Goal: Book appointment/travel/reservation

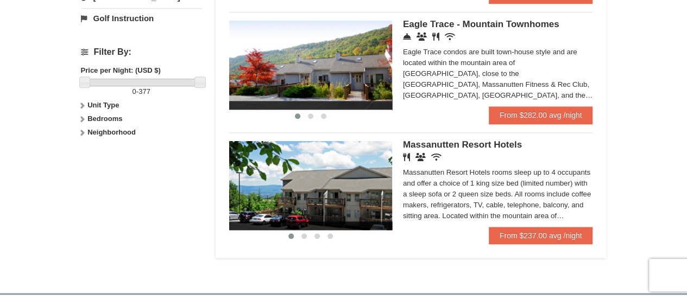
scroll to position [487, 0]
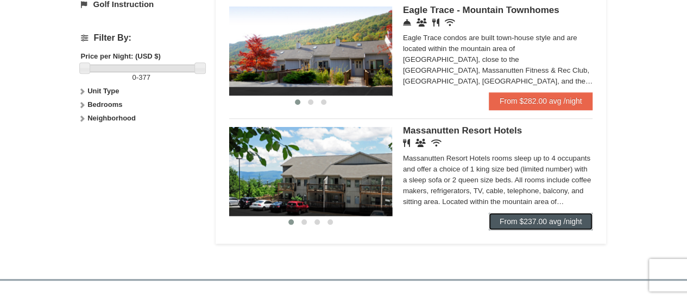
click at [513, 221] on link "From $237.00 avg /night" at bounding box center [541, 221] width 104 height 17
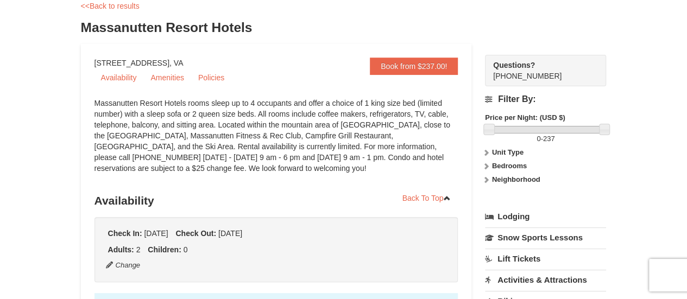
scroll to position [52, 0]
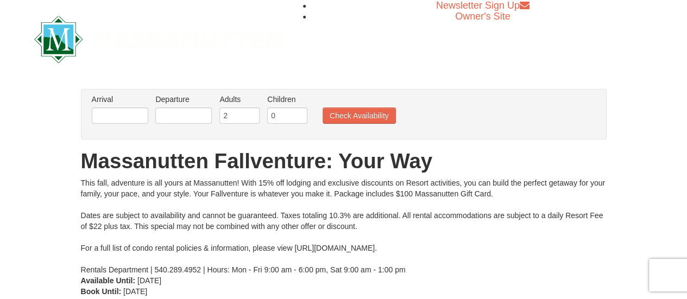
scroll to position [40, 0]
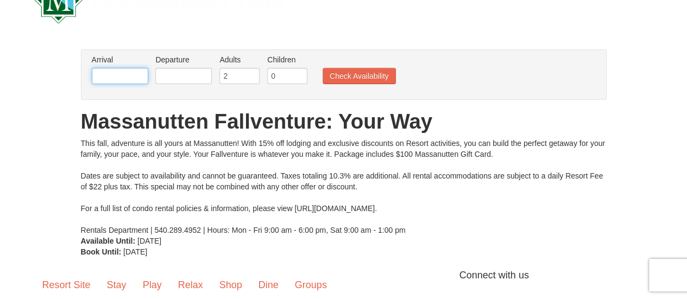
click at [134, 70] on input "text" at bounding box center [120, 76] width 56 height 16
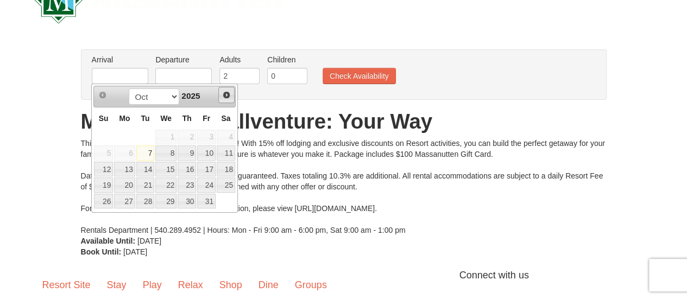
click at [227, 98] on span "Next" at bounding box center [226, 95] width 9 height 9
click at [108, 165] on link "9" at bounding box center [103, 169] width 19 height 15
type input "11/09/2025"
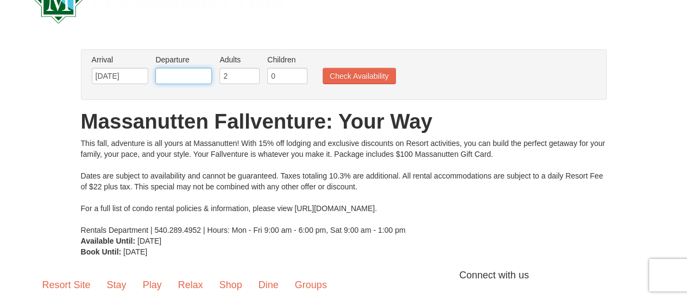
click at [188, 78] on input "text" at bounding box center [183, 76] width 56 height 16
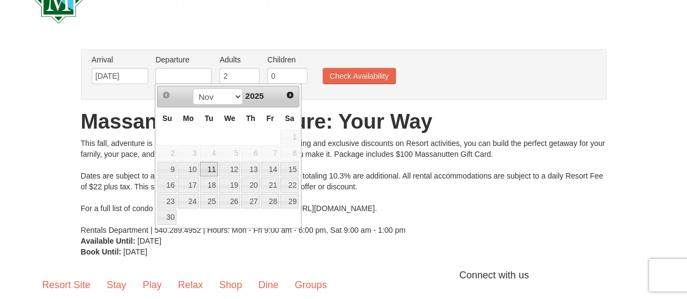
click at [217, 168] on link "11" at bounding box center [209, 169] width 18 height 15
type input "11/11/2025"
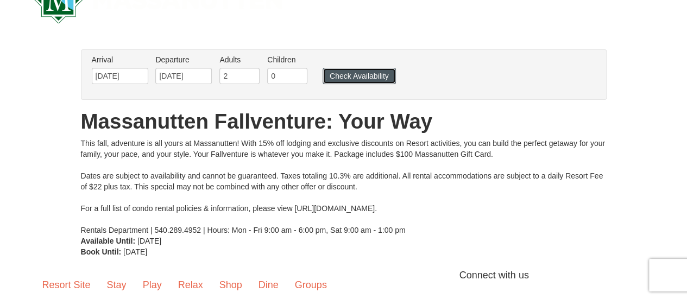
click at [327, 73] on button "Check Availability" at bounding box center [359, 76] width 73 height 16
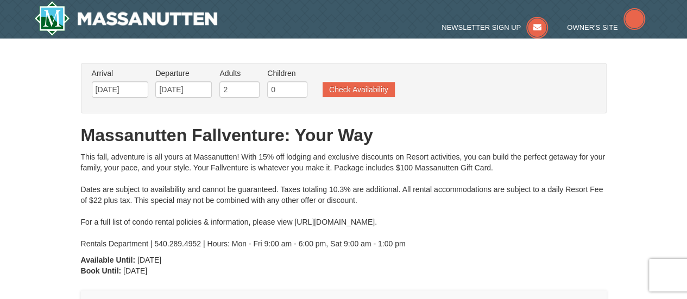
type input "11/09/2025"
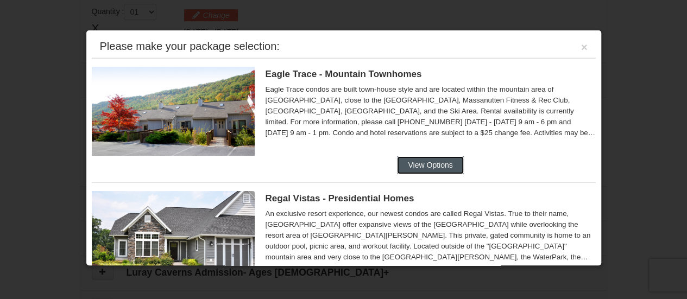
click at [415, 160] on button "View Options" at bounding box center [430, 164] width 66 height 17
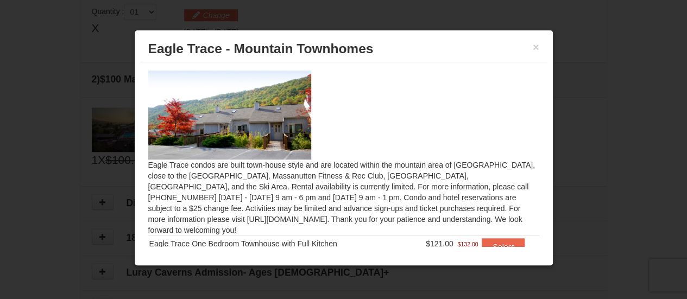
scroll to position [41, 0]
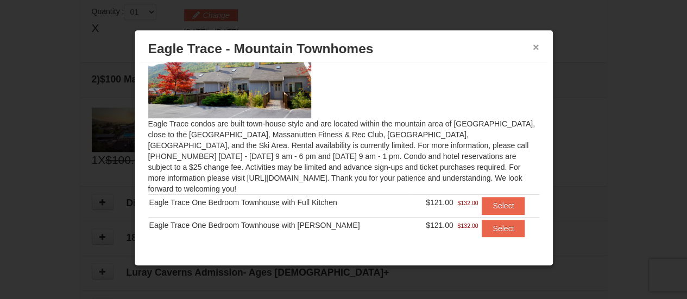
click at [536, 44] on button "×" at bounding box center [536, 47] width 7 height 11
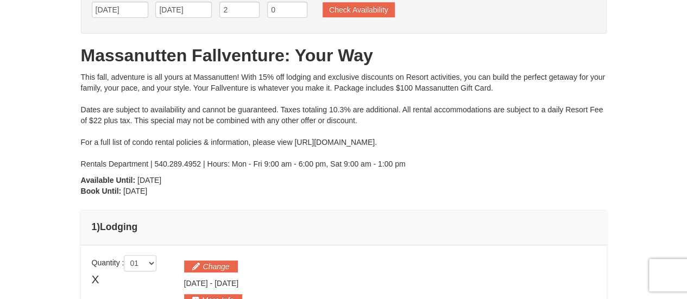
scroll to position [0, 0]
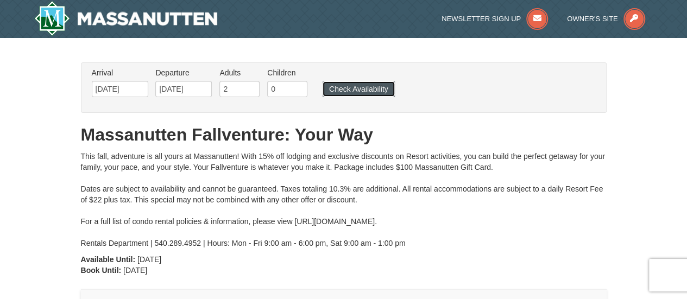
click at [374, 86] on button "Check Availability" at bounding box center [359, 88] width 72 height 15
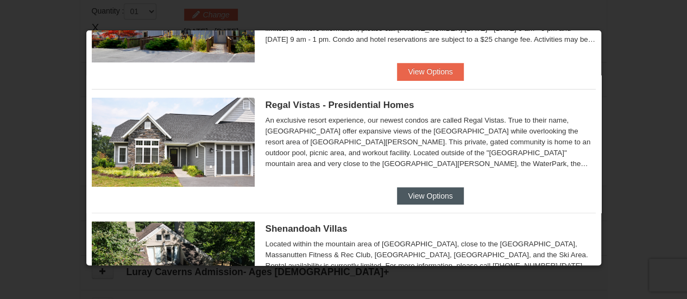
scroll to position [101, 0]
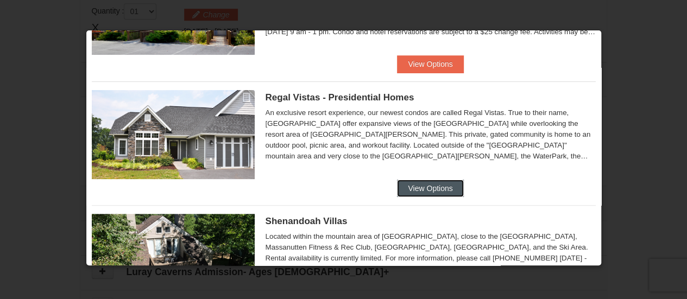
click at [402, 191] on button "View Options" at bounding box center [430, 188] width 66 height 17
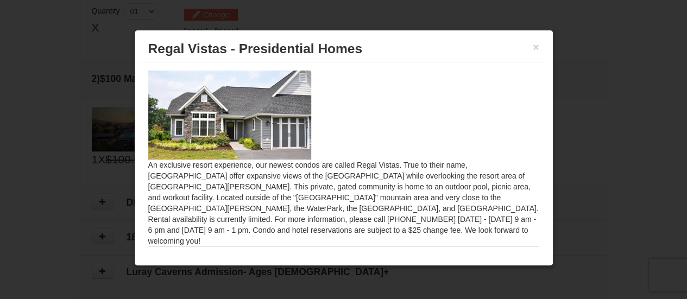
scroll to position [20, 0]
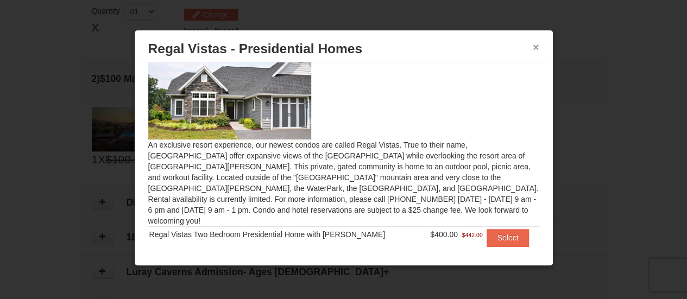
click at [534, 47] on button "×" at bounding box center [536, 47] width 7 height 11
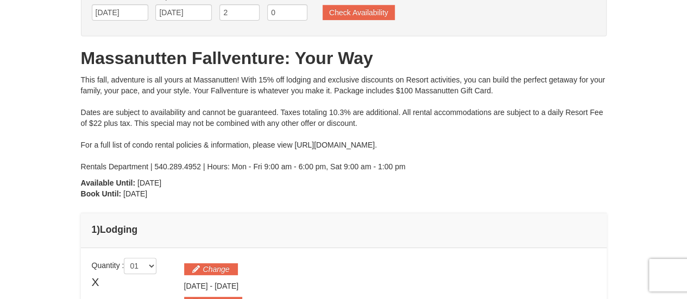
scroll to position [0, 0]
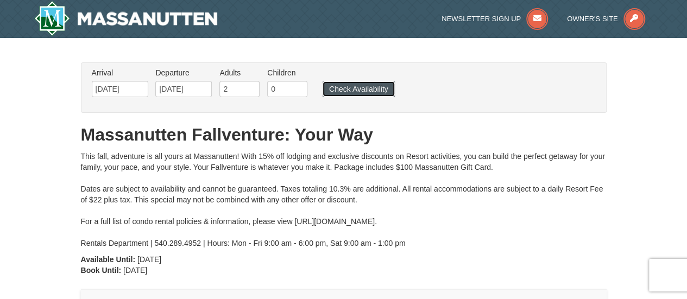
click at [366, 90] on button "Check Availability" at bounding box center [359, 88] width 72 height 15
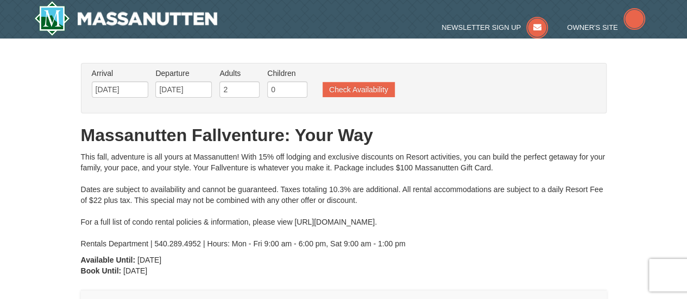
type input "[DATE]"
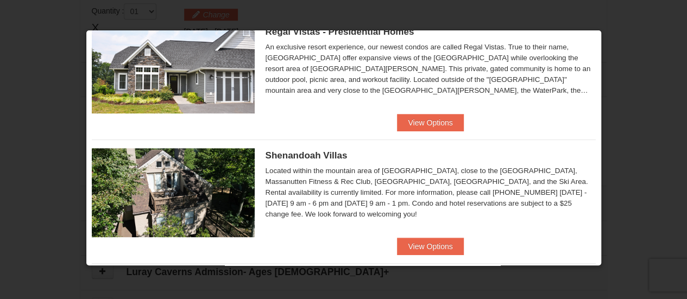
scroll to position [272, 0]
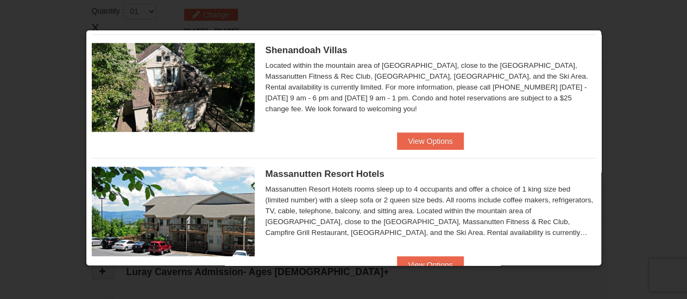
click at [427, 130] on div "Shenandoah Villas Located within the mountain area of Massanutten, close to the…" at bounding box center [344, 83] width 504 height 98
click at [427, 134] on button "View Options" at bounding box center [430, 141] width 66 height 17
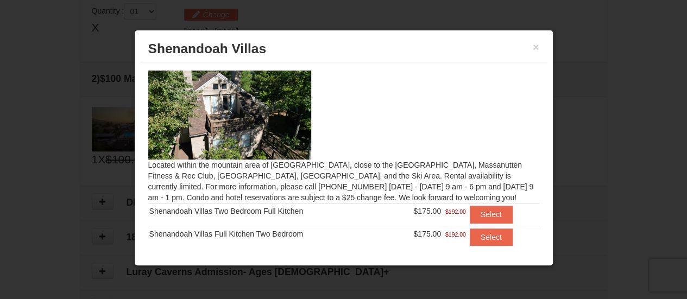
click at [257, 128] on img at bounding box center [229, 115] width 163 height 89
click at [531, 49] on h3 "Shenandoah Villas" at bounding box center [343, 49] width 391 height 16
click at [534, 47] on button "×" at bounding box center [536, 47] width 7 height 11
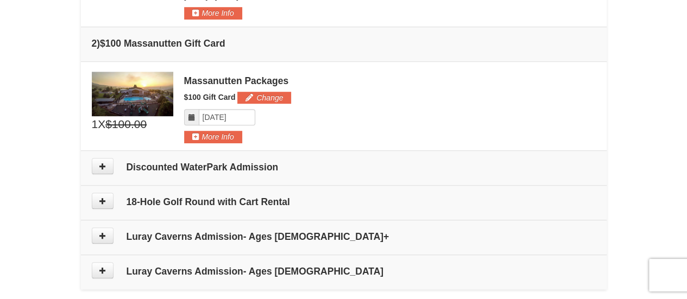
scroll to position [403, 0]
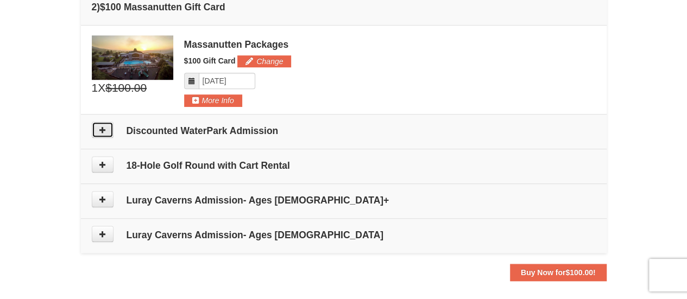
click at [102, 130] on icon at bounding box center [103, 130] width 8 height 8
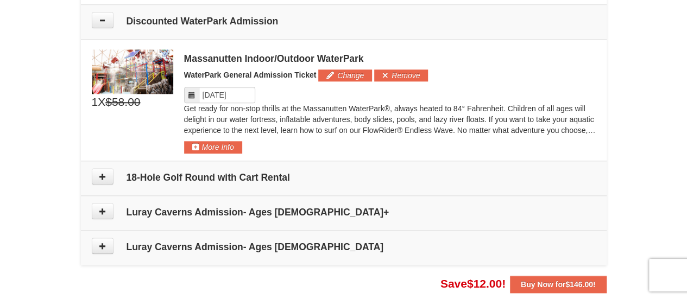
scroll to position [515, 0]
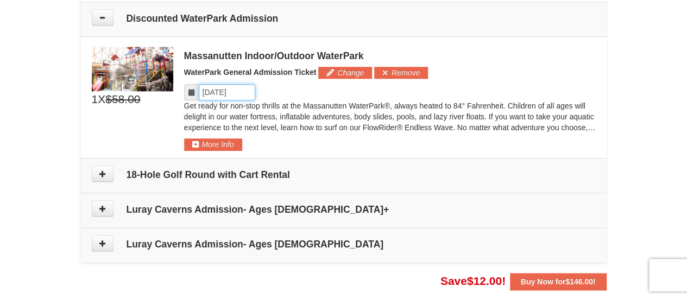
click at [236, 90] on input "Please format dates MM/DD/YYYY" at bounding box center [227, 92] width 56 height 16
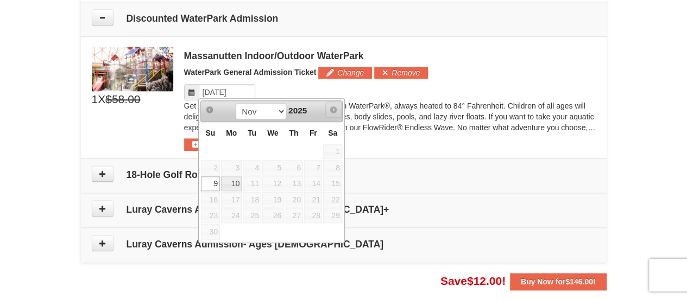
click at [329, 111] on span "Next" at bounding box center [333, 109] width 9 height 9
click at [332, 111] on span "Next" at bounding box center [333, 109] width 9 height 9
click at [259, 53] on div "Massanutten Indoor/Outdoor WaterPark" at bounding box center [390, 56] width 412 height 11
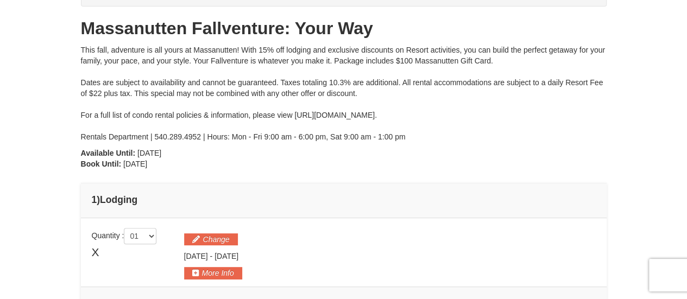
scroll to position [0, 0]
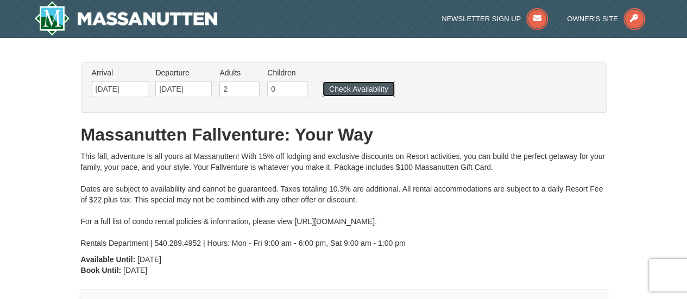
click at [340, 86] on button "Check Availability" at bounding box center [359, 88] width 72 height 15
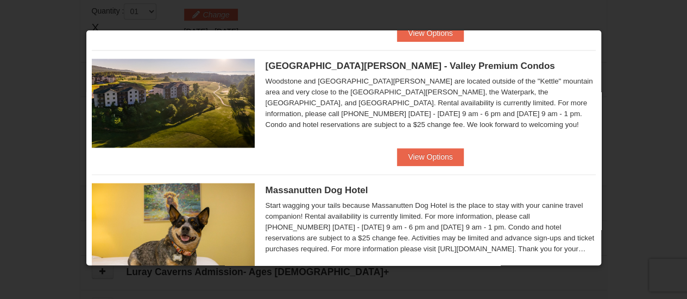
scroll to position [628, 0]
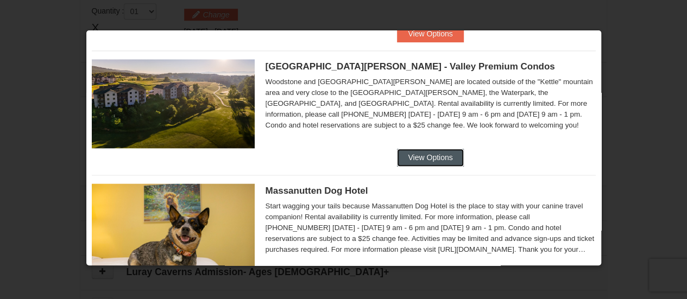
click at [430, 157] on button "View Options" at bounding box center [430, 157] width 66 height 17
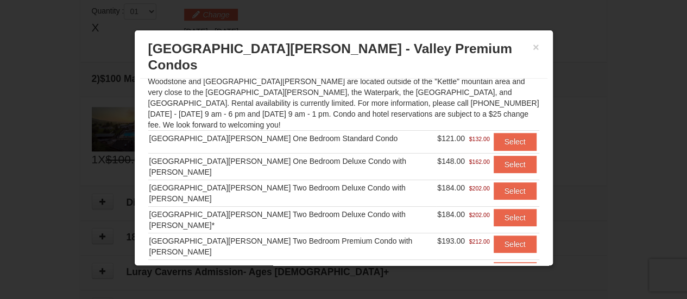
scroll to position [119, 0]
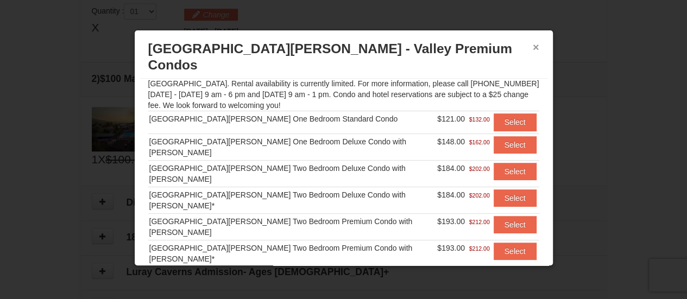
click at [537, 45] on button "×" at bounding box center [536, 47] width 7 height 11
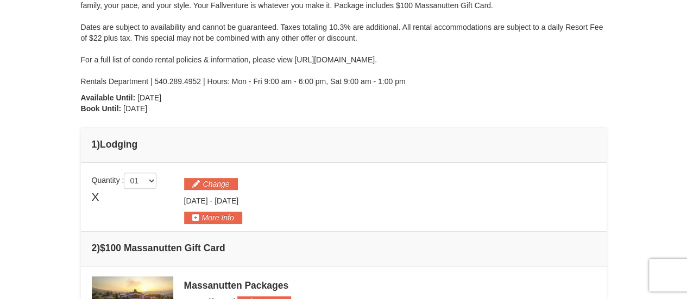
scroll to position [0, 0]
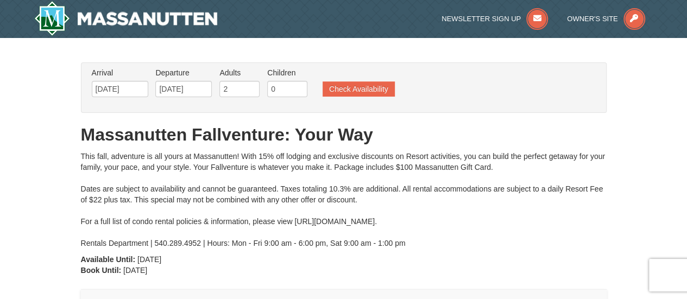
click at [376, 80] on ul "Arrival Please format dates MM/DD/YYYY Please format dates MM/DD/YYYY 11/09/202…" at bounding box center [338, 84] width 498 height 35
click at [142, 93] on input "[DATE]" at bounding box center [120, 89] width 56 height 16
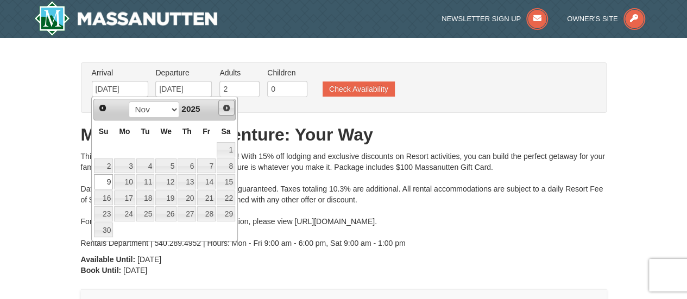
click at [230, 105] on span "Next" at bounding box center [226, 108] width 9 height 9
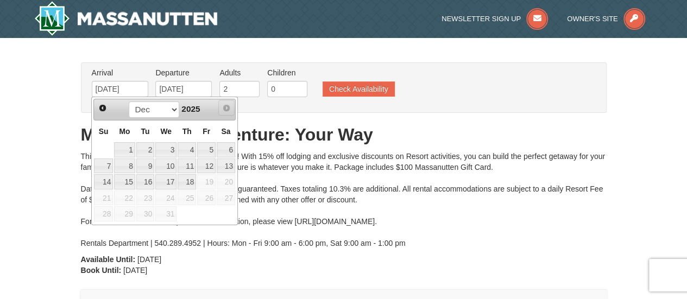
click at [230, 105] on span "Next" at bounding box center [226, 108] width 9 height 9
click at [225, 105] on span "Next" at bounding box center [226, 108] width 9 height 9
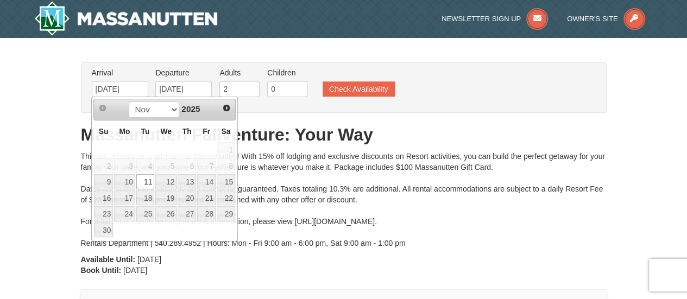
click at [307, 157] on div "This fall, adventure is all yours at Massanutten! With 15% off lodging and excl…" at bounding box center [344, 200] width 526 height 98
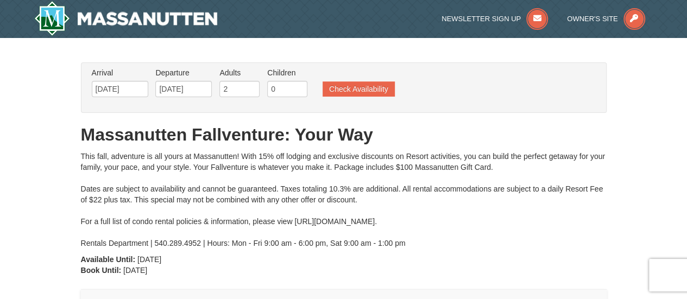
click at [130, 98] on li "Arrival Please format dates MM/DD/YYYY Please format dates MM/DD/YYYY 11/09/2025" at bounding box center [120, 84] width 62 height 35
click at [128, 91] on input "[DATE]" at bounding box center [120, 89] width 56 height 16
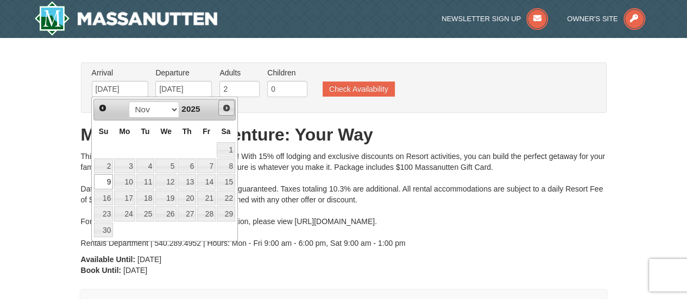
click at [229, 109] on span "Next" at bounding box center [226, 108] width 9 height 9
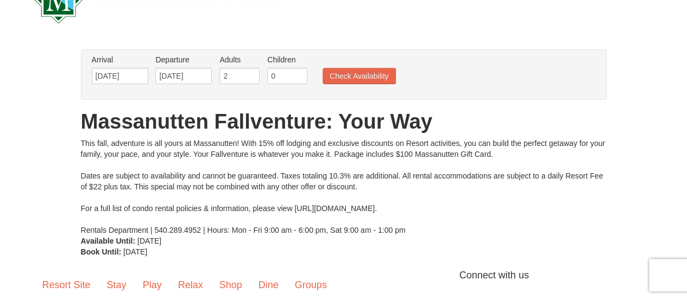
scroll to position [40, 0]
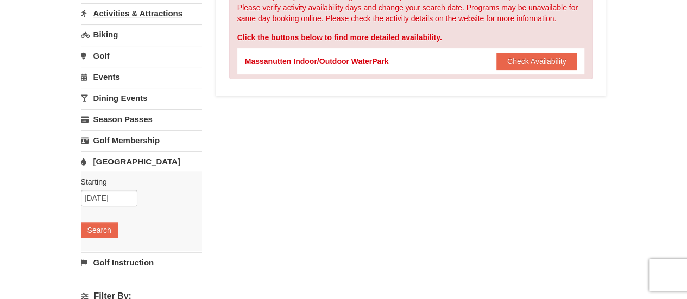
scroll to position [134, 0]
click at [132, 154] on link "[GEOGRAPHIC_DATA]" at bounding box center [141, 161] width 121 height 20
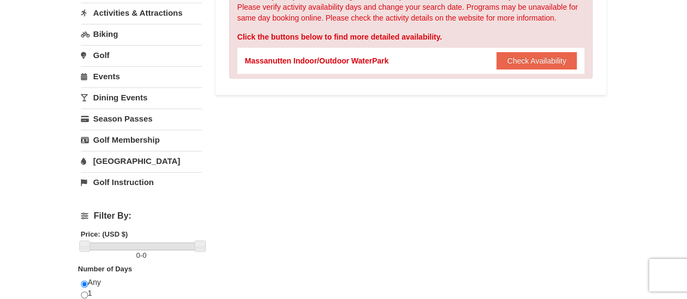
click at [138, 155] on link "[GEOGRAPHIC_DATA]" at bounding box center [141, 161] width 121 height 20
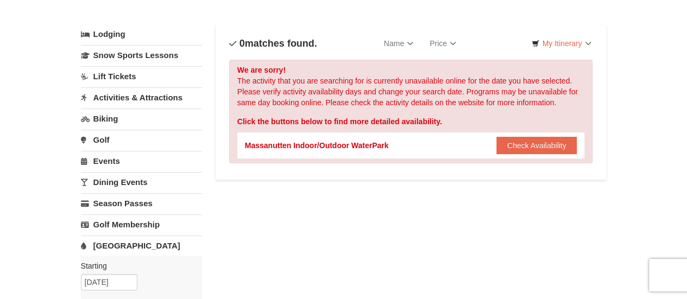
scroll to position [48, 0]
click at [502, 148] on button "Check Availability" at bounding box center [536, 145] width 81 height 17
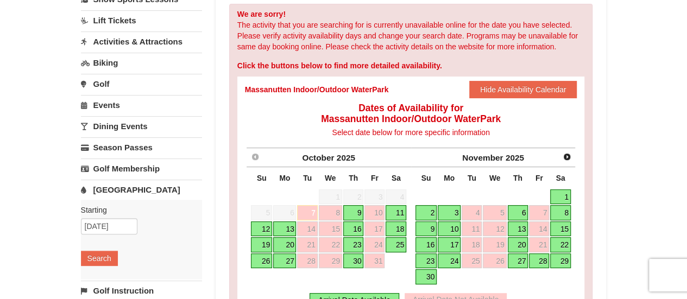
scroll to position [116, 0]
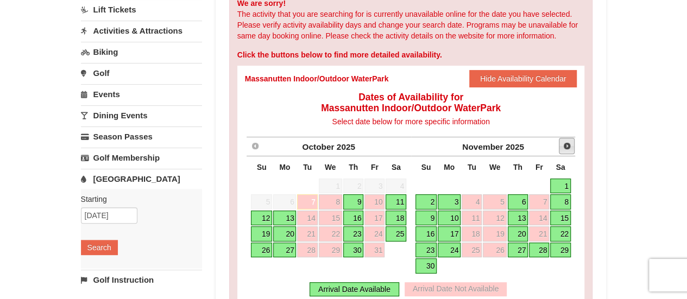
click at [570, 147] on span "Next" at bounding box center [567, 146] width 9 height 9
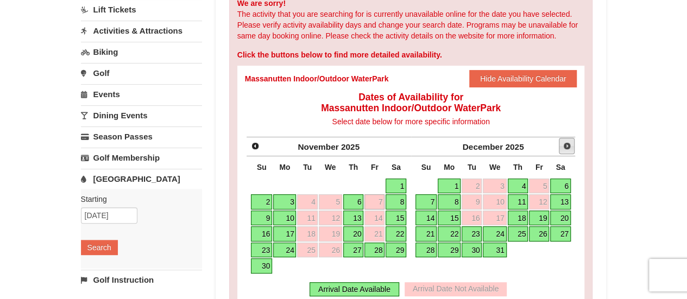
click at [570, 147] on span "Next" at bounding box center [567, 146] width 9 height 9
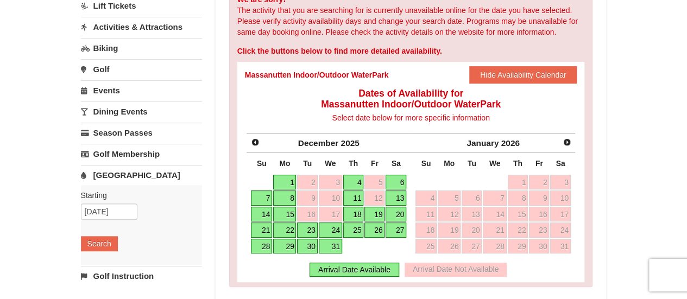
scroll to position [172, 0]
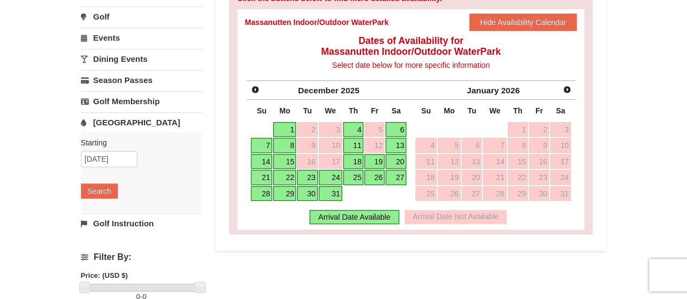
click at [356, 160] on link "18" at bounding box center [353, 161] width 21 height 15
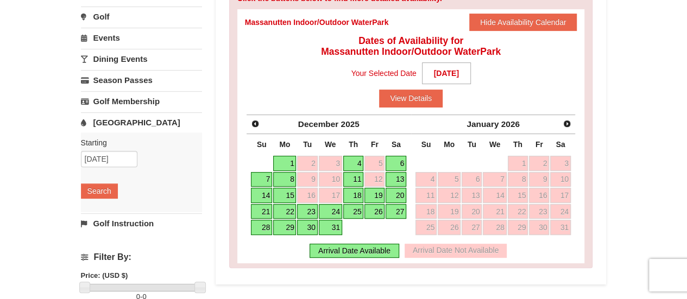
click at [394, 192] on link "20" at bounding box center [396, 195] width 21 height 15
click at [353, 193] on link "18" at bounding box center [353, 195] width 21 height 15
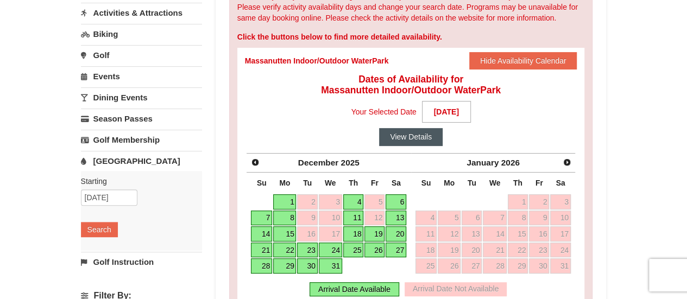
scroll to position [133, 0]
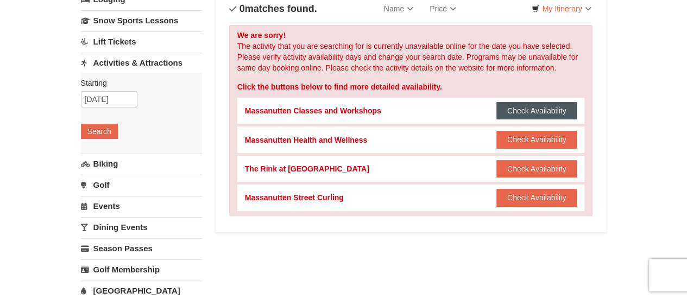
scroll to position [62, 0]
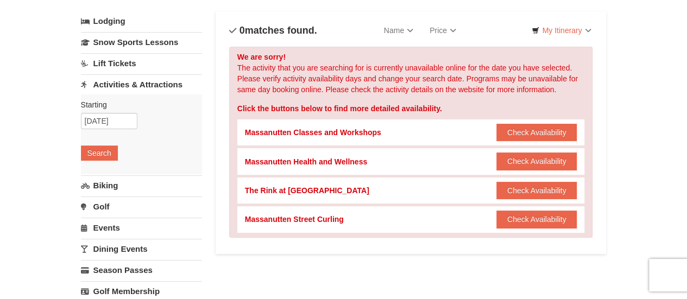
drag, startPoint x: 518, startPoint y: 123, endPoint x: 491, endPoint y: 131, distance: 28.2
click at [491, 131] on div "Massanutten Classes and Workshops Check Availability Show Availability Calendar" at bounding box center [411, 132] width 332 height 26
drag, startPoint x: 507, startPoint y: 135, endPoint x: 495, endPoint y: 134, distance: 12.0
click at [495, 134] on div "Massanutten Classes and Workshops Check Availability Show Availability Calendar" at bounding box center [411, 132] width 332 height 26
click at [528, 130] on button "Check Availability" at bounding box center [536, 132] width 81 height 17
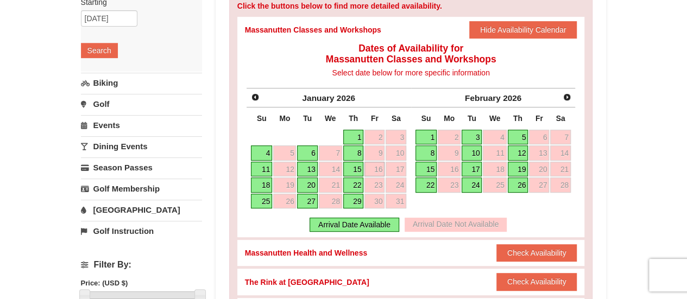
scroll to position [165, 0]
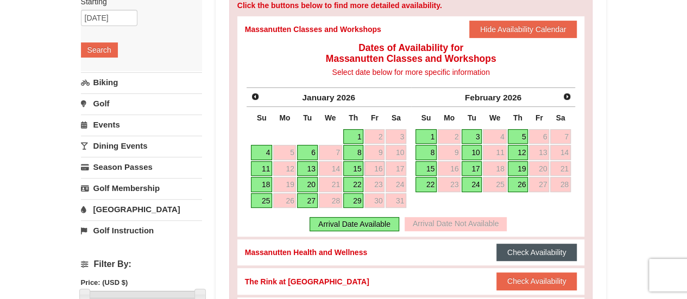
click at [532, 249] on button "Check Availability" at bounding box center [536, 252] width 81 height 17
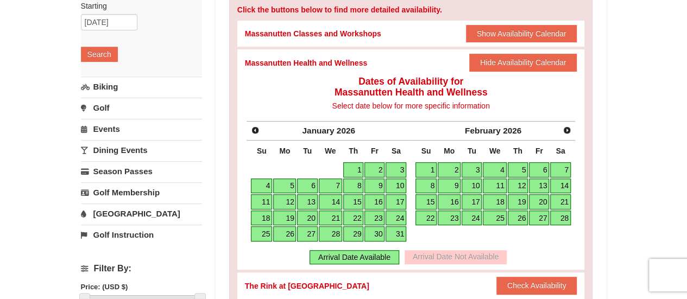
scroll to position [229, 0]
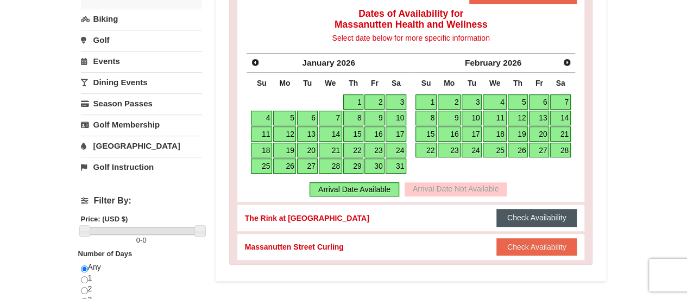
click at [514, 219] on button "Check Availability" at bounding box center [536, 217] width 81 height 17
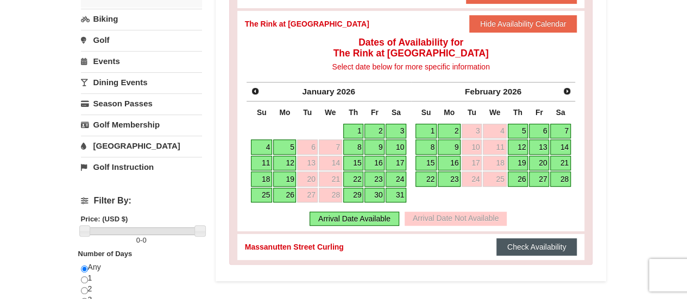
click at [536, 244] on button "Check Availability" at bounding box center [536, 246] width 81 height 17
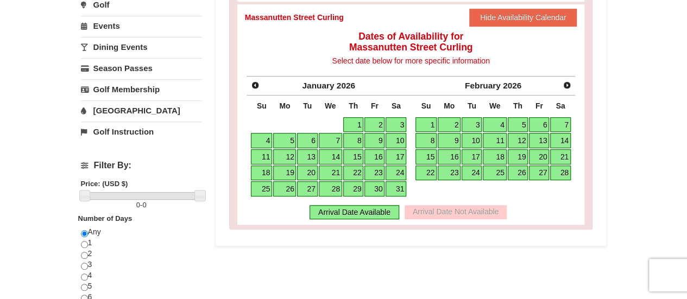
scroll to position [166, 0]
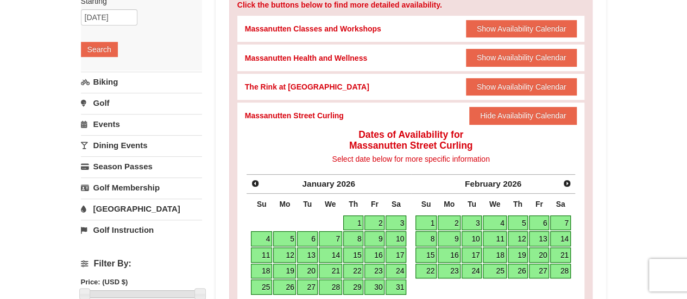
click at [114, 85] on link "Biking" at bounding box center [141, 82] width 121 height 20
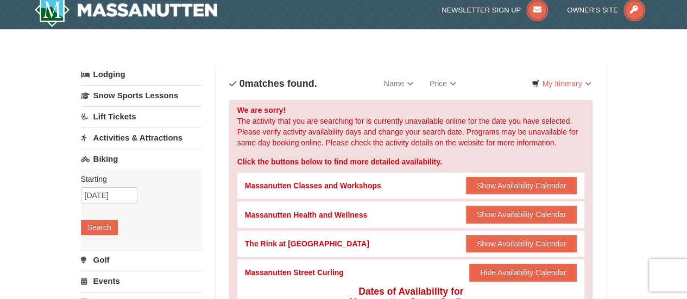
scroll to position [0, 0]
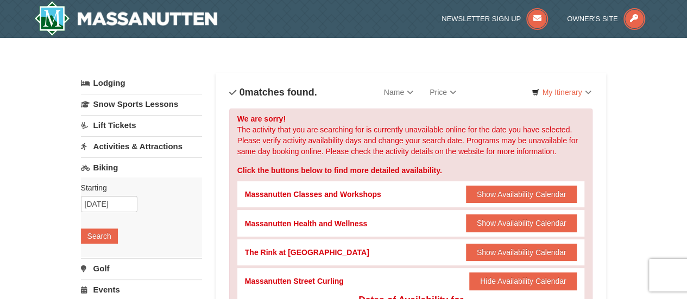
click at [122, 146] on link "Activities & Attractions" at bounding box center [141, 146] width 121 height 20
click at [108, 213] on button "Search" at bounding box center [99, 214] width 37 height 15
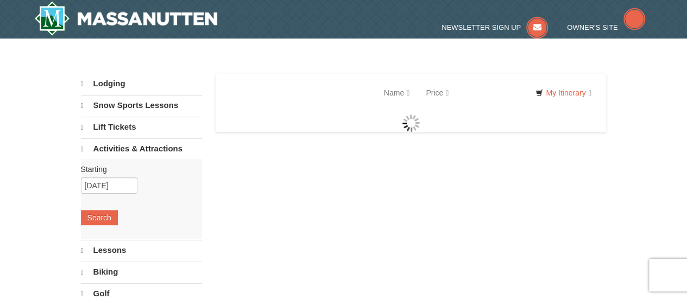
select select "10"
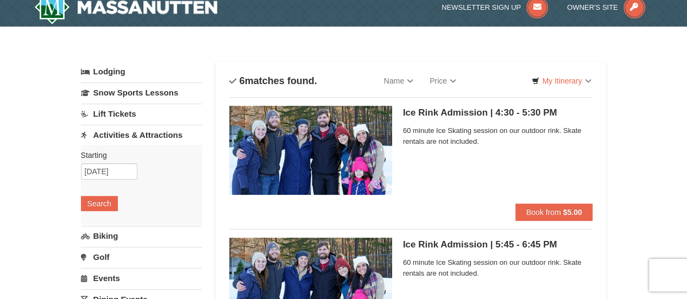
scroll to position [4, 0]
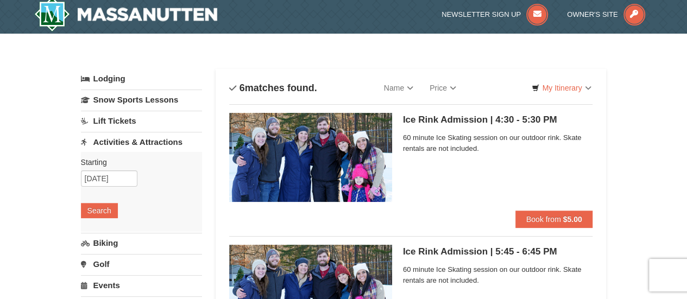
click at [110, 123] on link "Lift Tickets" at bounding box center [141, 121] width 121 height 20
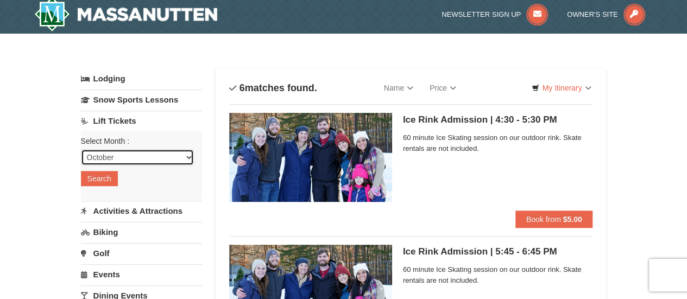
click at [147, 163] on select "October November December January February March April May June July August Sep…" at bounding box center [137, 157] width 113 height 16
select select "1"
click at [81, 149] on select "October November December January February March April May June July August Sep…" at bounding box center [137, 157] width 113 height 16
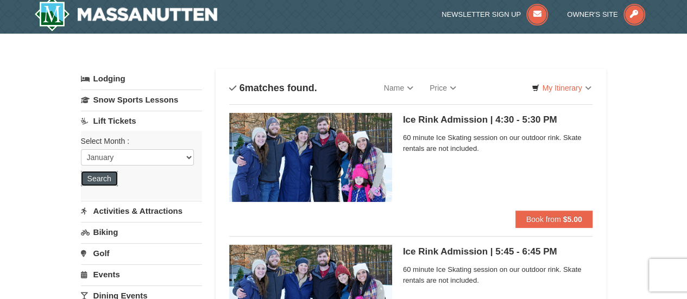
click at [100, 172] on button "Search" at bounding box center [99, 178] width 37 height 15
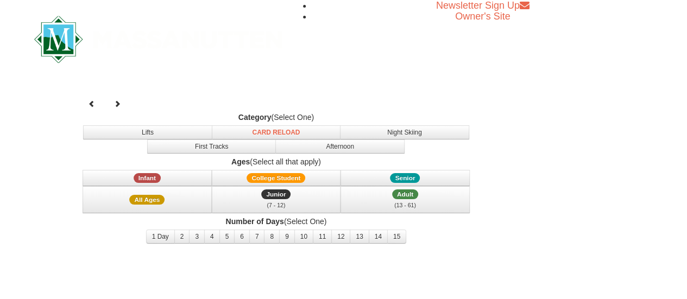
select select "1"
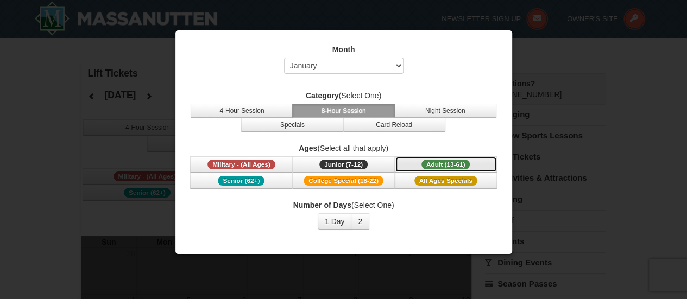
click at [434, 164] on span "Adult (13-61)" at bounding box center [445, 165] width 49 height 10
click at [358, 219] on button "2" at bounding box center [360, 221] width 18 height 16
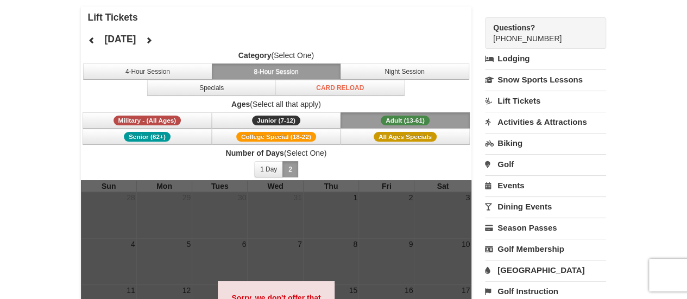
scroll to position [55, 0]
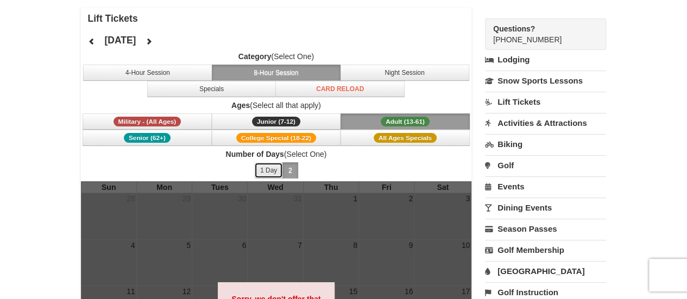
click at [267, 170] on button "1 Day" at bounding box center [268, 170] width 29 height 16
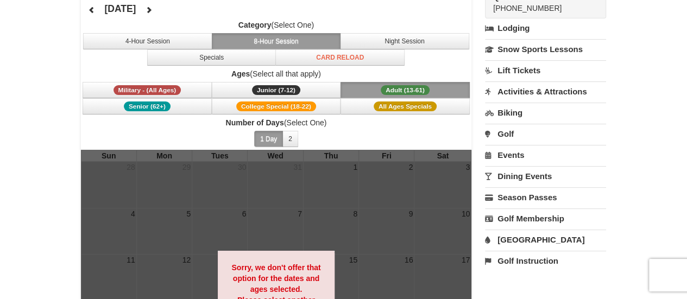
scroll to position [87, 0]
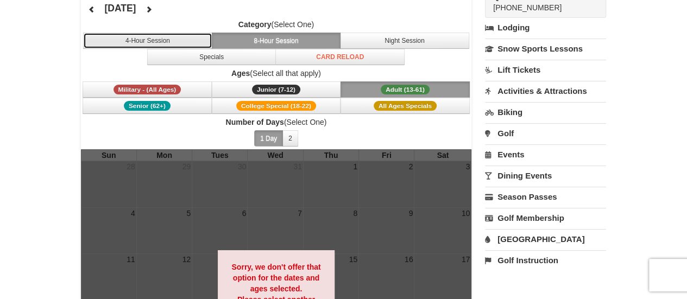
click at [177, 42] on button "4-Hour Session" at bounding box center [147, 41] width 129 height 16
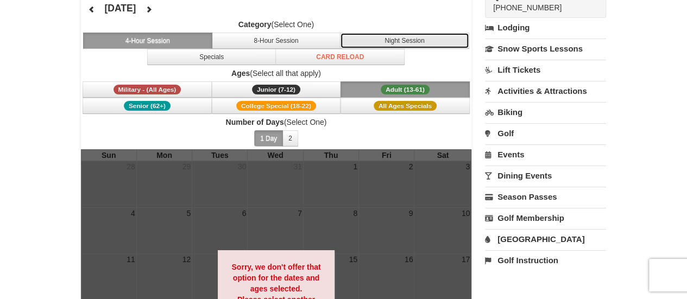
click at [393, 42] on button "Night Session" at bounding box center [404, 41] width 129 height 16
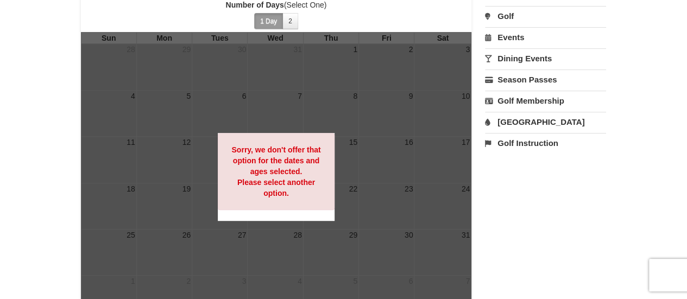
scroll to position [205, 0]
